Goal: Find specific page/section

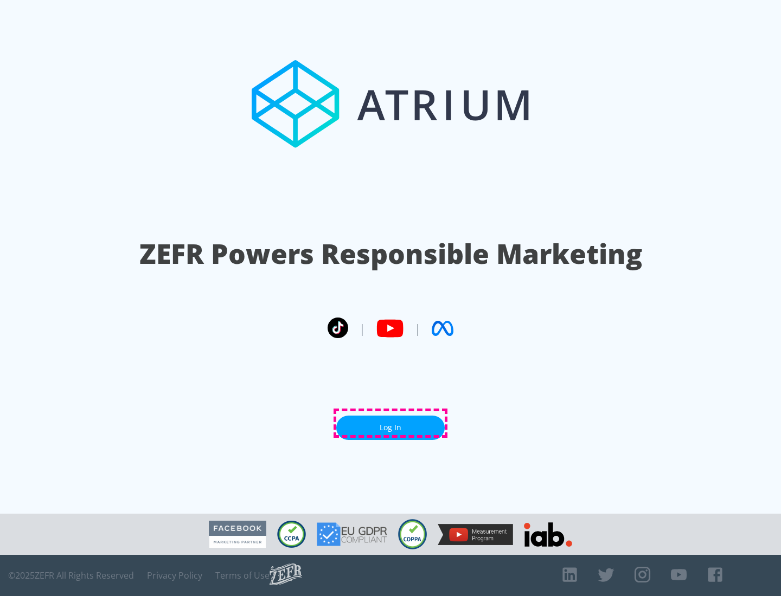
click at [390, 423] on link "Log In" at bounding box center [390, 428] width 108 height 24
